Goal: Transaction & Acquisition: Purchase product/service

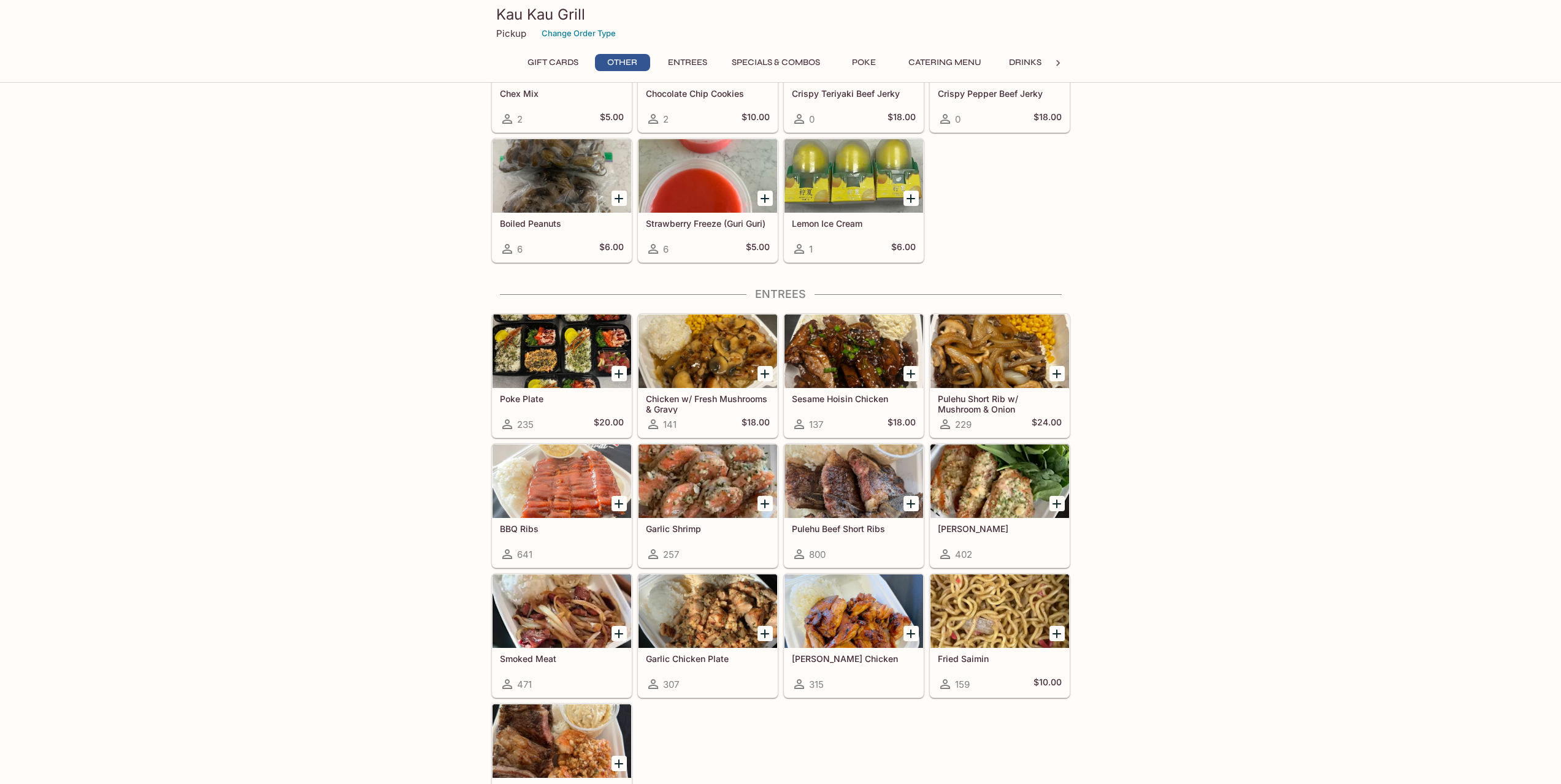
scroll to position [429, 0]
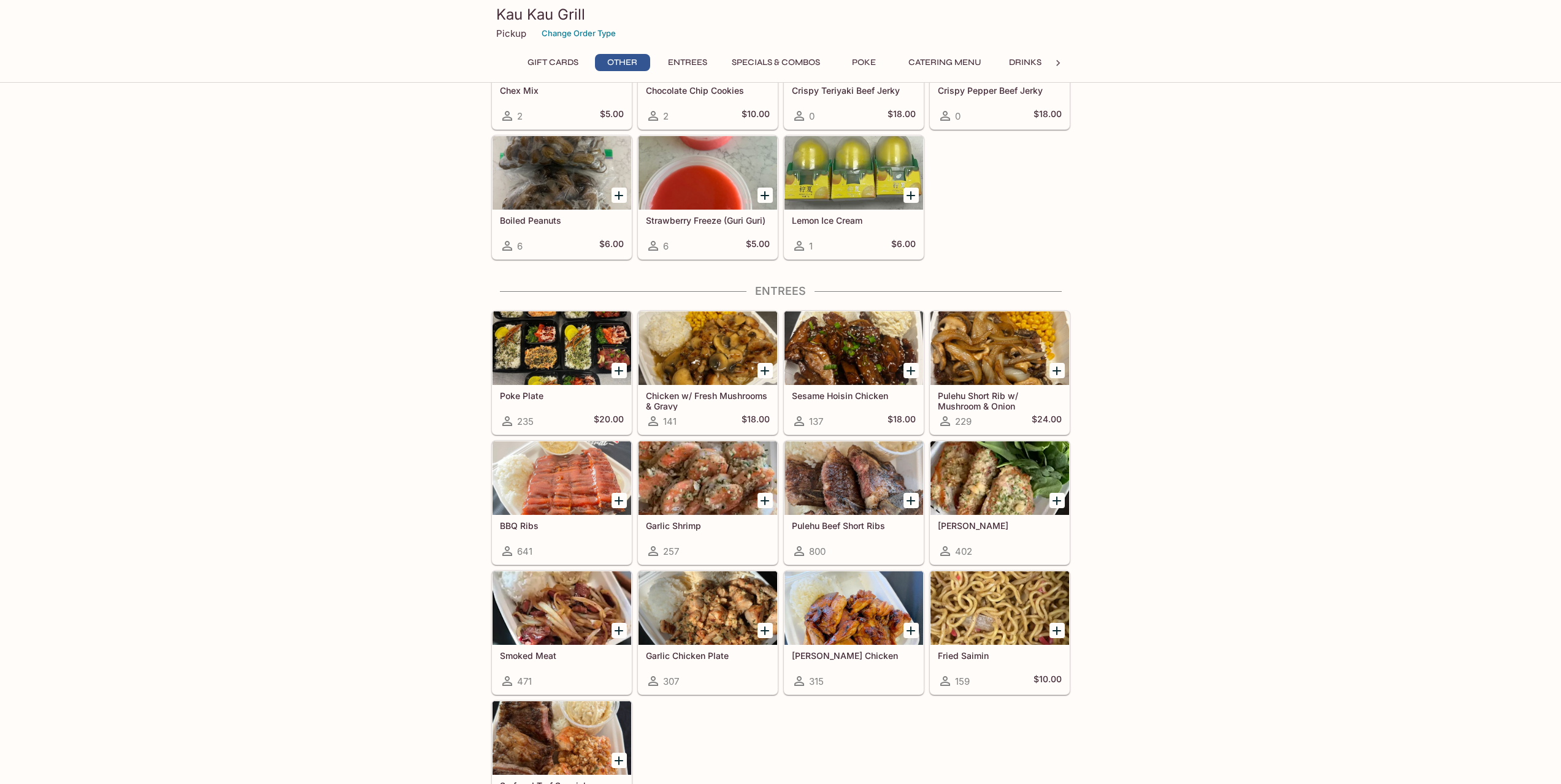
click at [861, 472] on div at bounding box center [853, 478] width 139 height 74
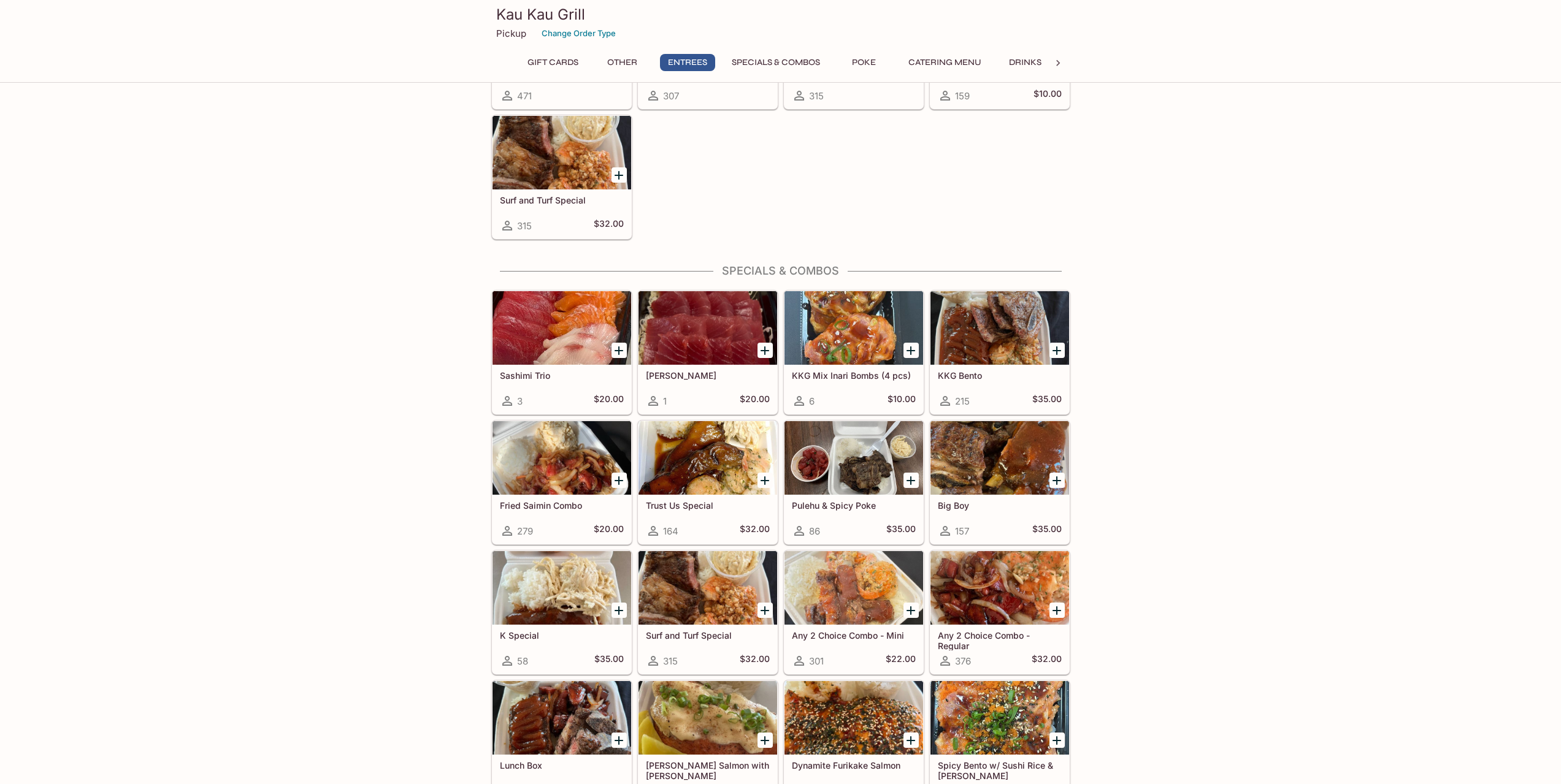
scroll to position [1025, 0]
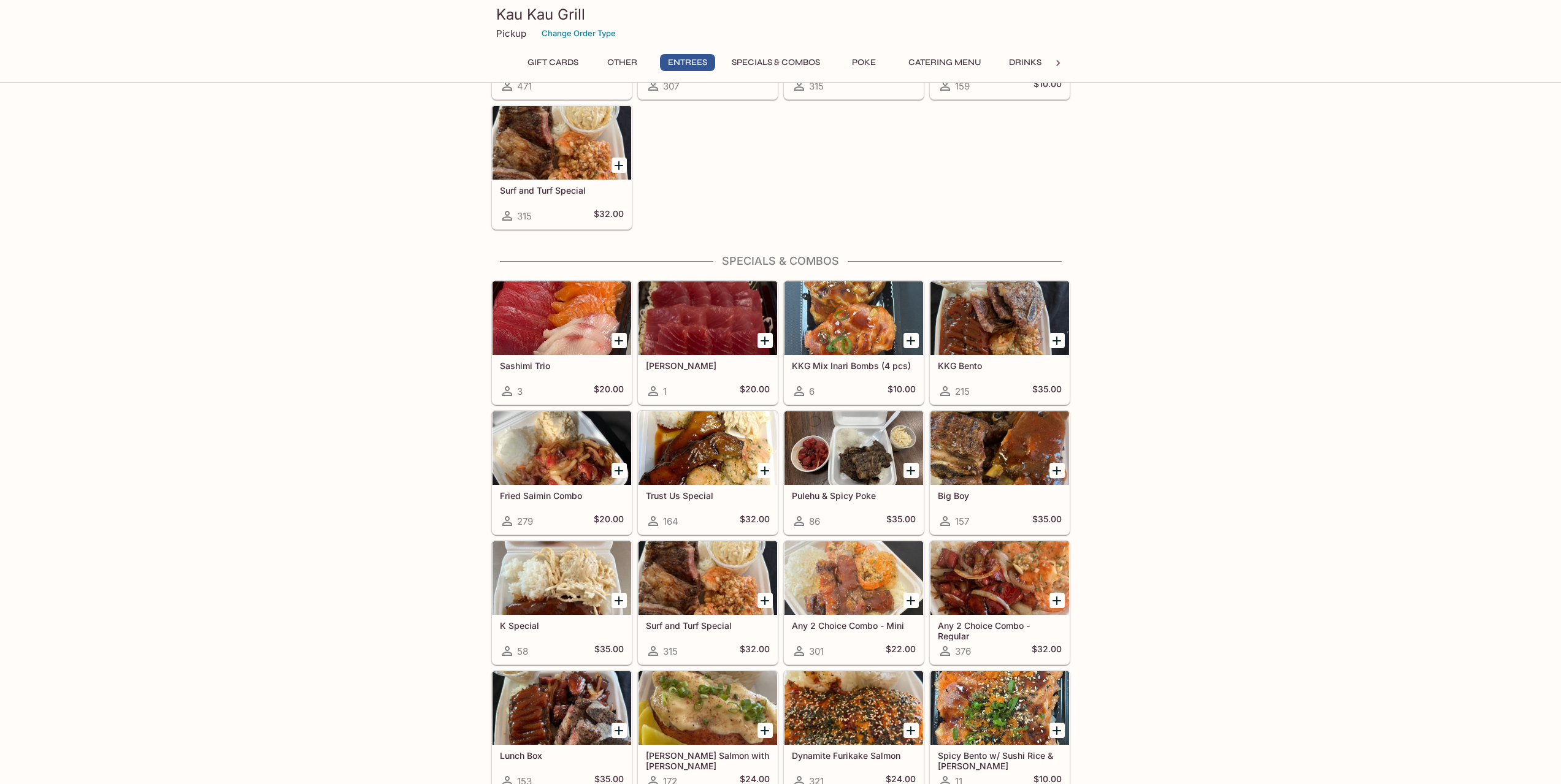
click at [675, 560] on div at bounding box center [708, 578] width 139 height 74
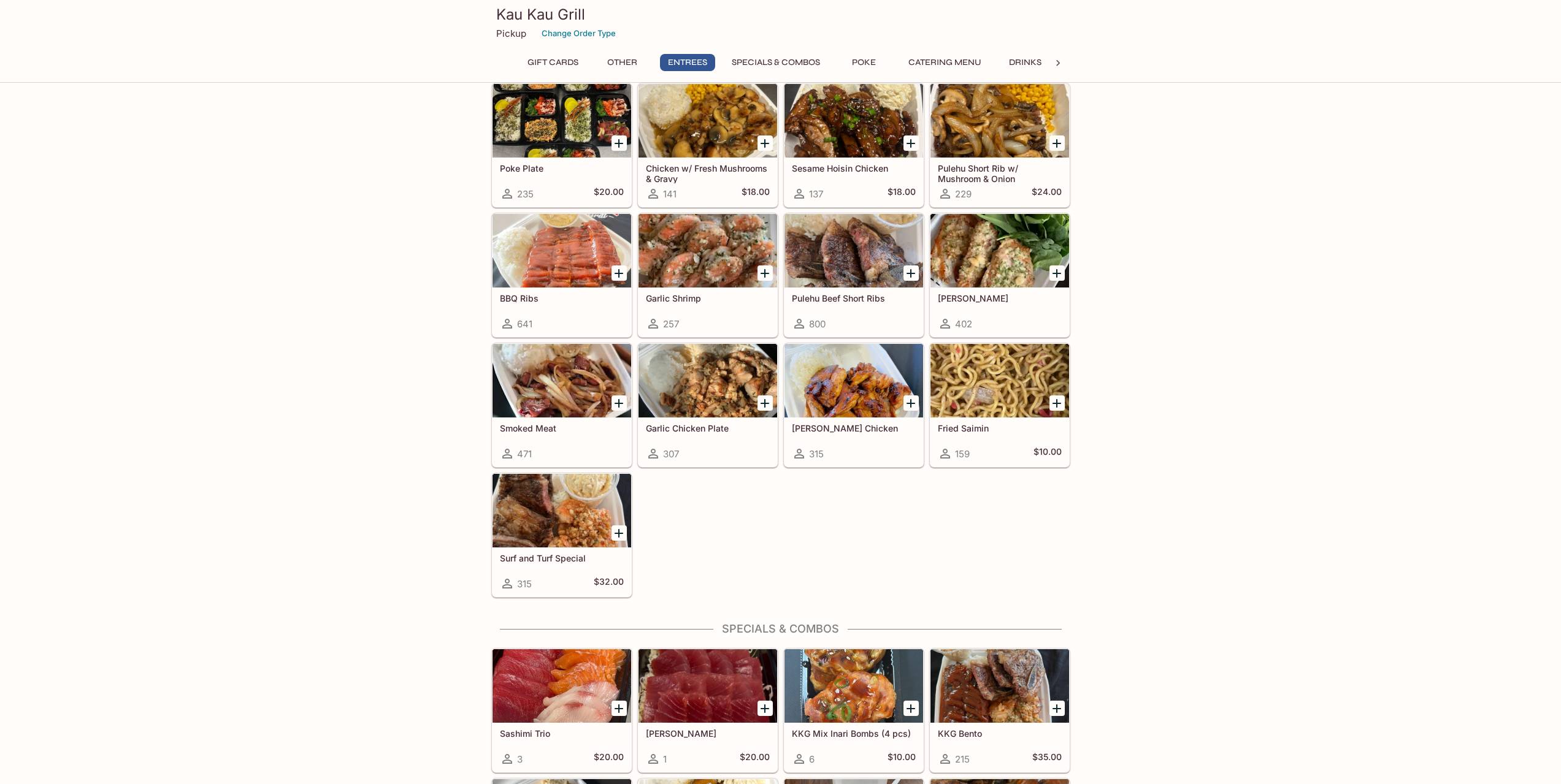
scroll to position [595, 0]
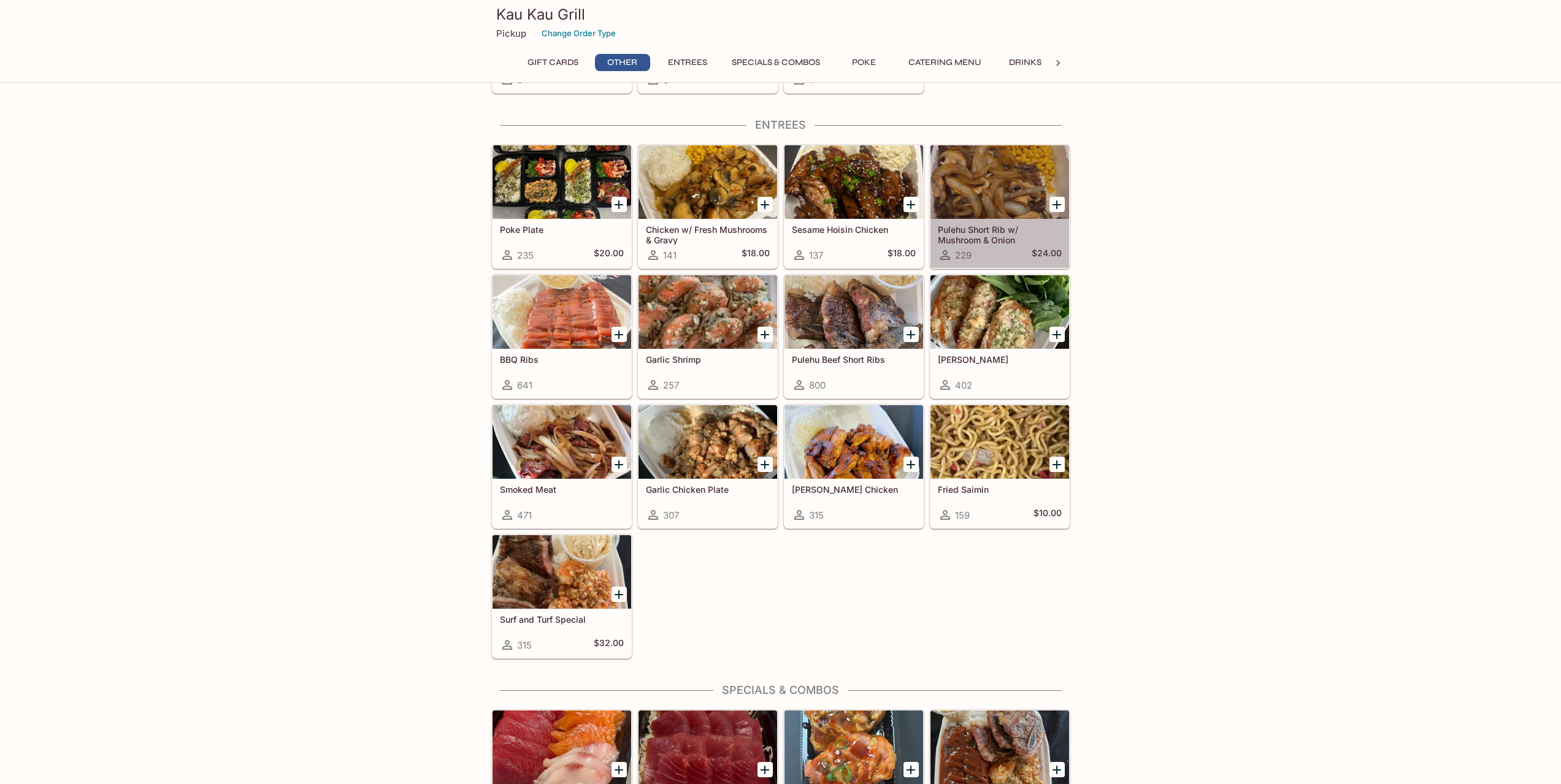
click at [996, 172] on div at bounding box center [1000, 182] width 139 height 74
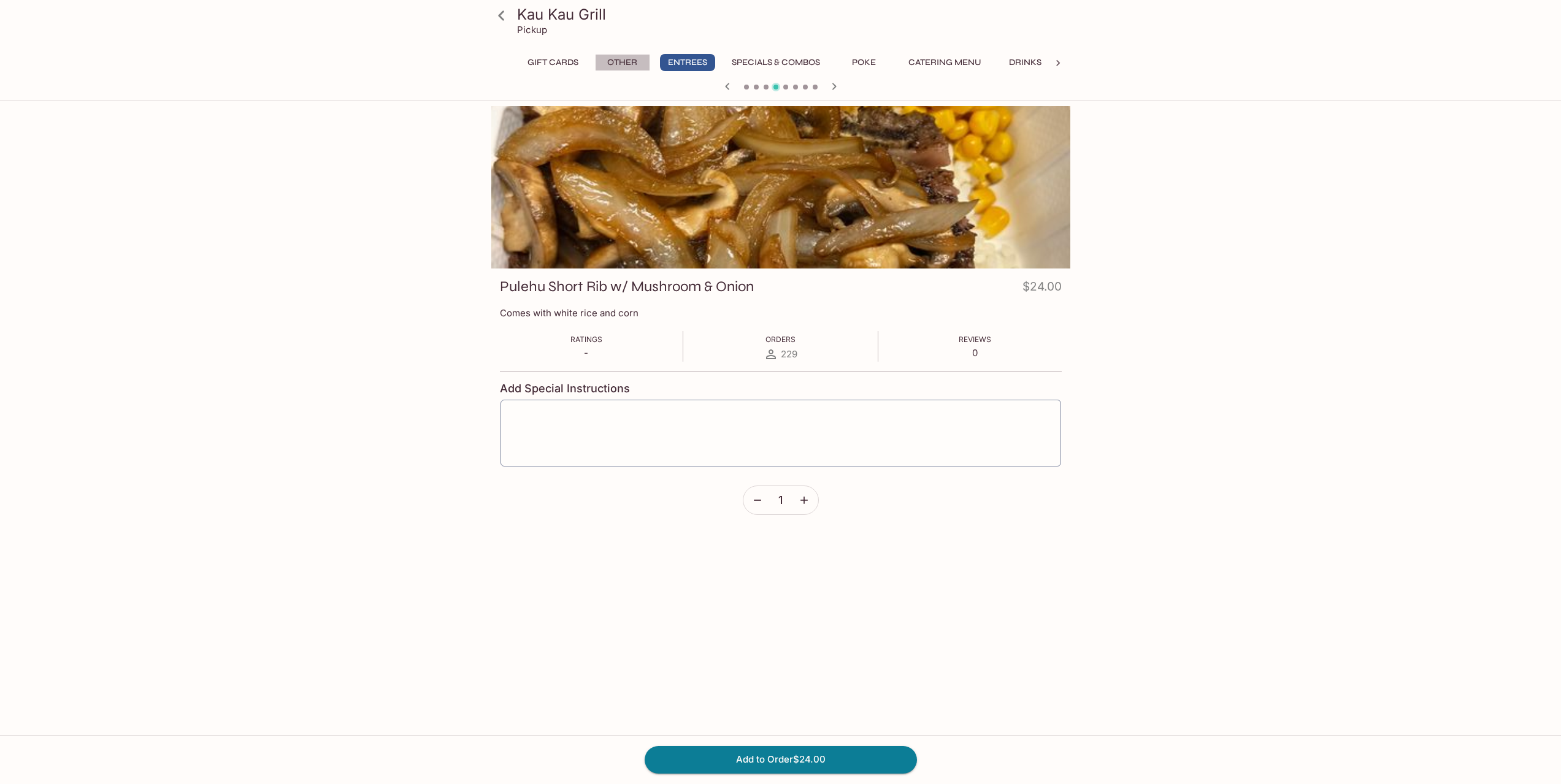
click at [614, 67] on button "Other" at bounding box center [622, 63] width 55 height 17
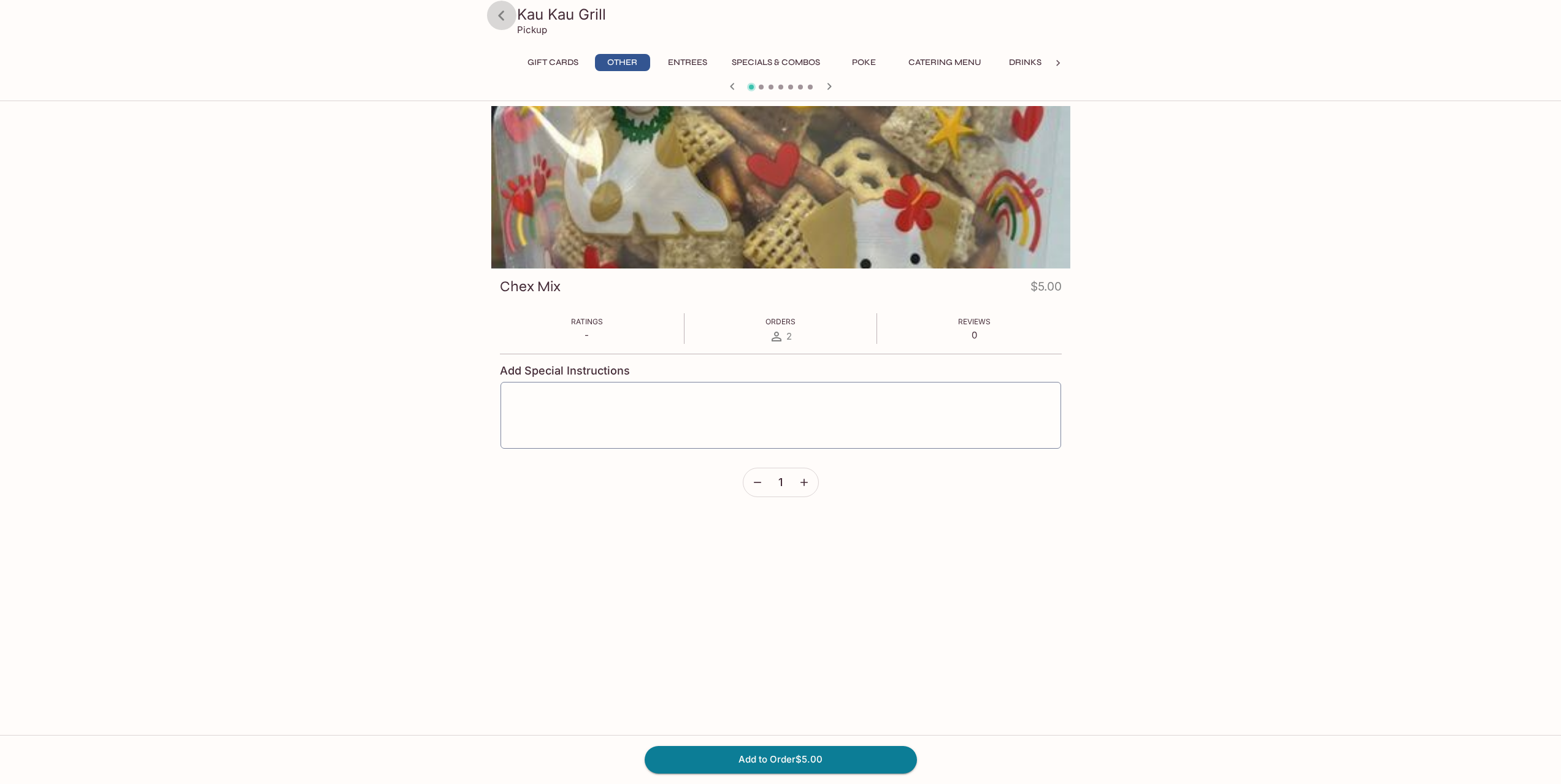
click at [495, 14] on icon at bounding box center [501, 15] width 22 height 22
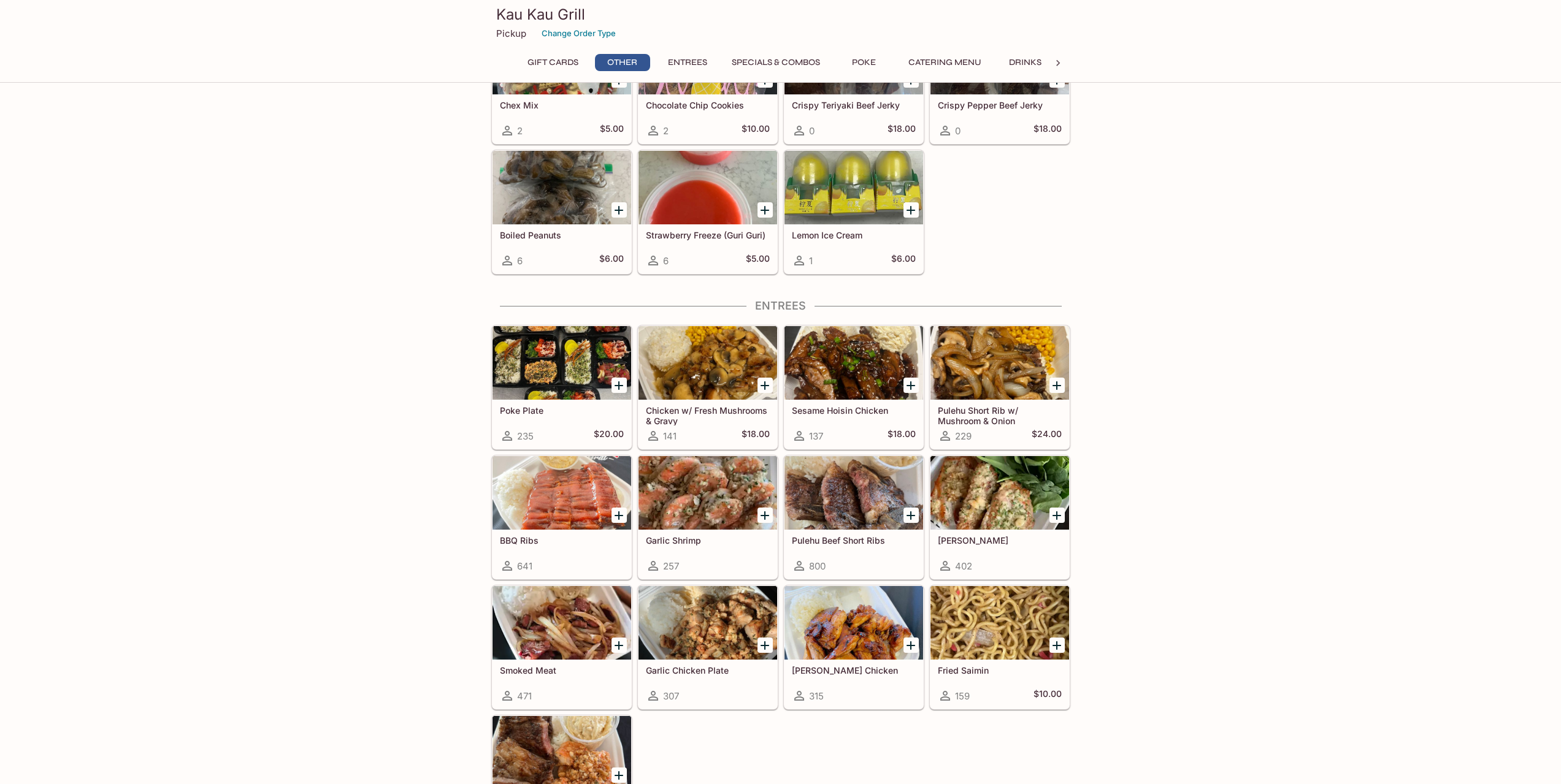
scroll to position [372, 0]
